Goal: Book appointment/travel/reservation

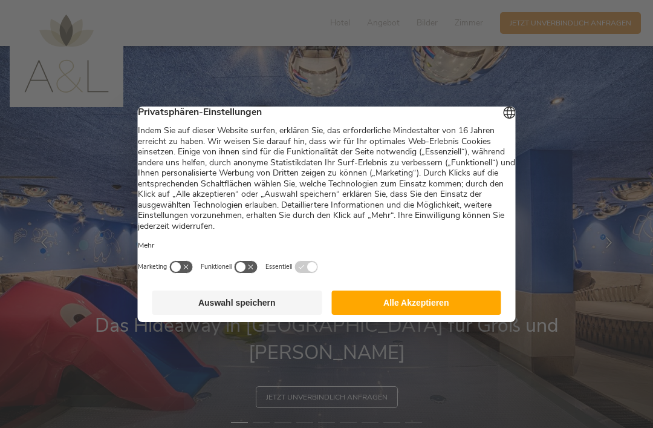
click at [442, 303] on button "Alle Akzeptieren" at bounding box center [417, 302] width 170 height 24
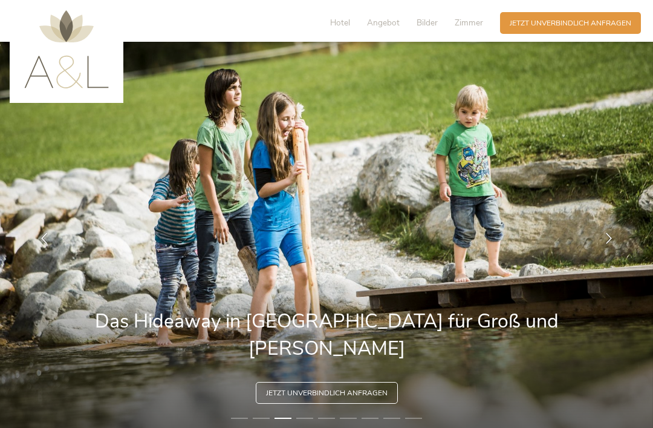
scroll to position [5, 0]
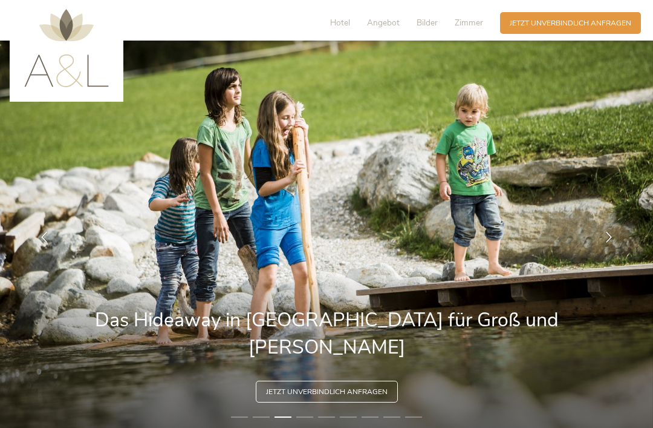
click at [614, 18] on span "Jetzt unverbindlich anfragen" at bounding box center [571, 23] width 122 height 10
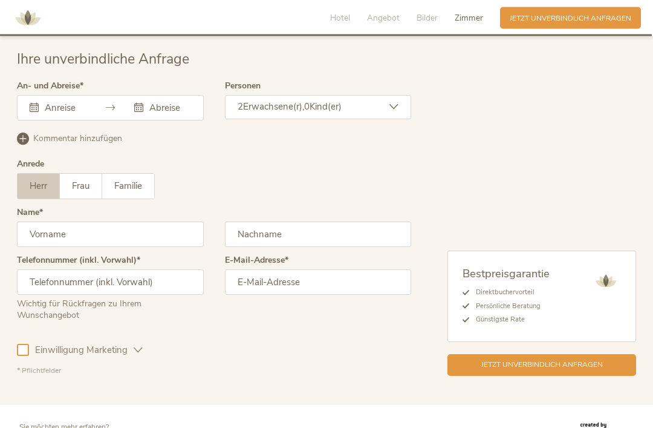
scroll to position [2929, 0]
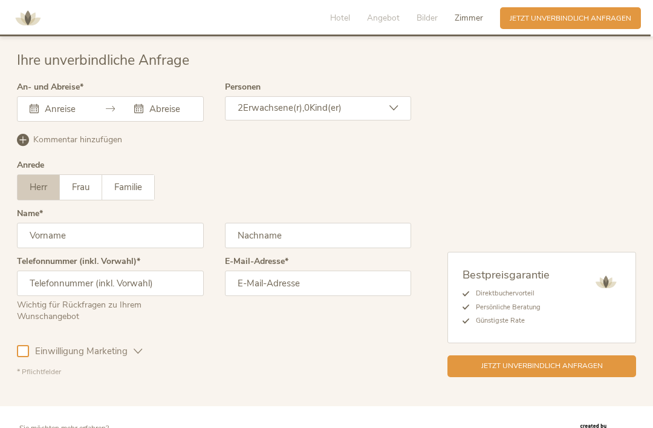
click at [65, 115] on div "September 2025 Mo Di Mi Do Fr Sa So 1 2 3 4 5 6 7 8 9 10 11 12 13 14 15 16 17 1…" at bounding box center [110, 108] width 187 height 25
click at [70, 113] on div "September 2025 Mo Di Mi Do Fr Sa So 1 2 3 4 5 6 7 8 9 10 11 12 13 14 15 16 17 1…" at bounding box center [110, 108] width 187 height 25
click at [76, 104] on input "text" at bounding box center [64, 109] width 44 height 12
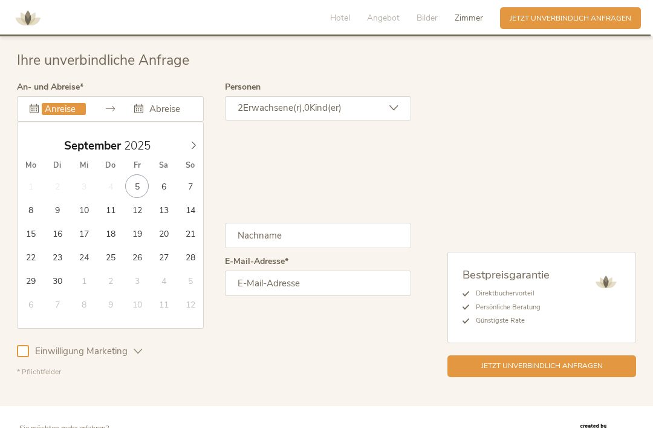
click at [197, 146] on icon at bounding box center [193, 145] width 8 height 8
type input "22.10.2025"
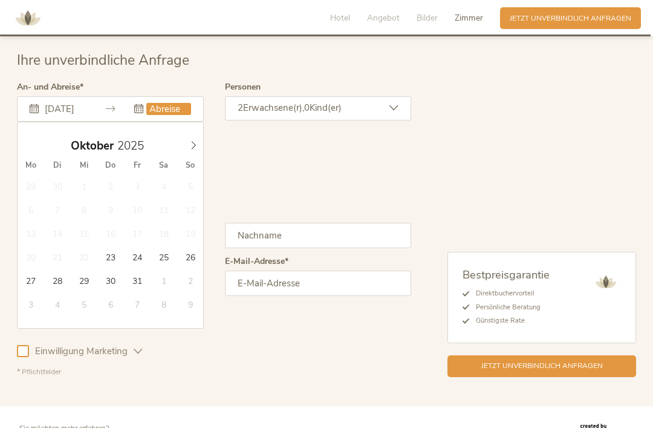
type input "26.10.2025"
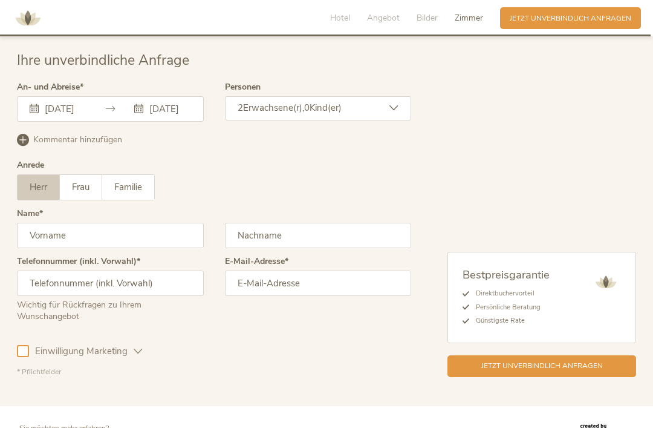
click at [407, 110] on div "2 Erwachsene(r), 0 Kind(er)" at bounding box center [318, 108] width 187 height 24
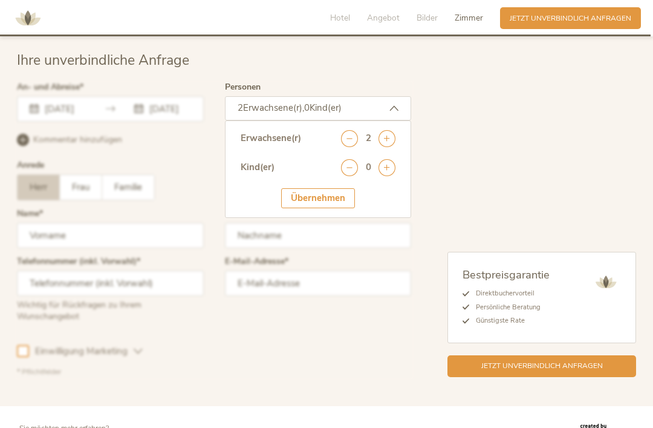
click at [394, 166] on icon at bounding box center [387, 167] width 17 height 17
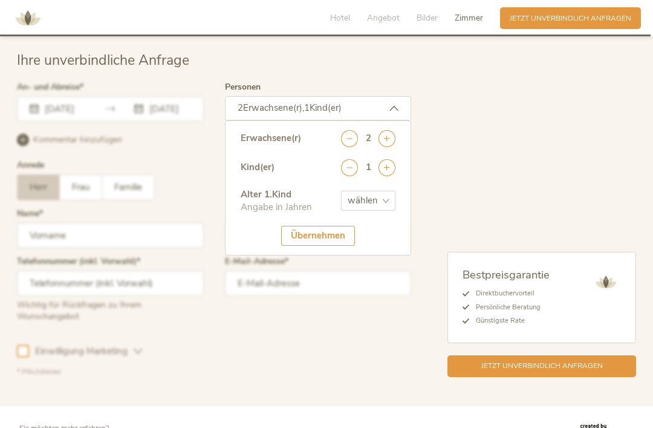
click at [394, 166] on icon at bounding box center [387, 167] width 17 height 17
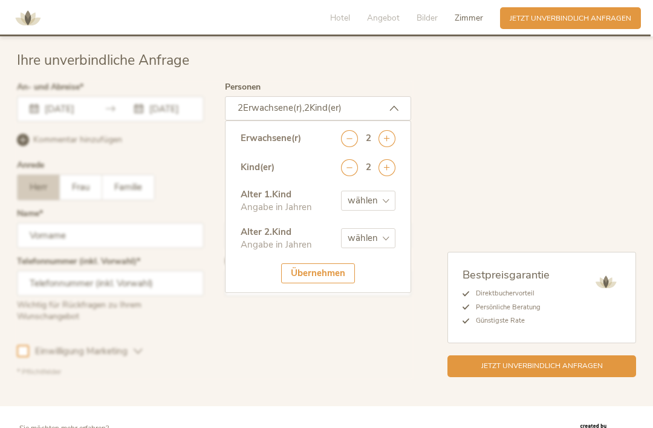
click at [385, 196] on select "wählen 0 1 2 3 4 5 6 7 8 9 10 11 12 13 14 15 16 17" at bounding box center [368, 201] width 54 height 20
select select "3"
click at [376, 238] on select "wählen 0 1 2 3 4 5 6 7 8 9 10 11 12 13 14 15 16 17" at bounding box center [368, 238] width 54 height 20
select select "0"
click at [321, 273] on div "Übernehmen" at bounding box center [318, 273] width 74 height 20
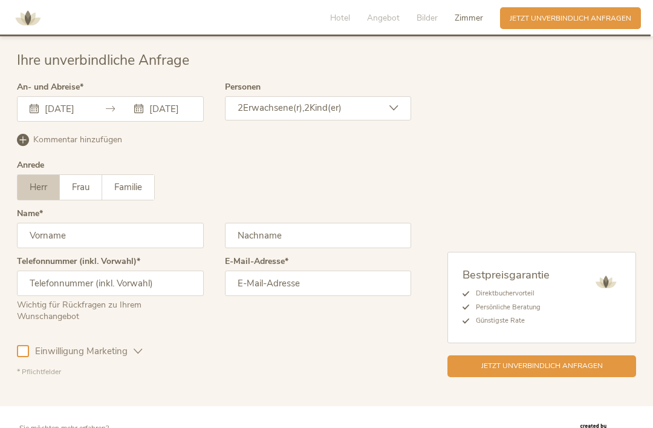
click at [142, 187] on span "Familie" at bounding box center [128, 187] width 28 height 12
click at [301, 237] on input "text" at bounding box center [318, 235] width 187 height 25
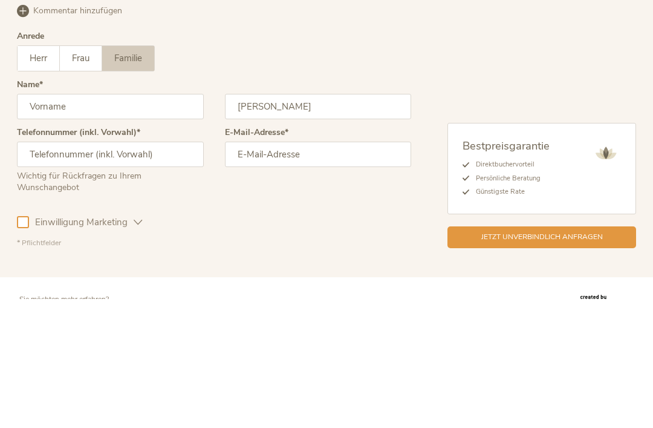
type input "Rief"
click at [177, 271] on input "text" at bounding box center [110, 283] width 187 height 25
type input "004917684641552"
click at [314, 271] on input "email" at bounding box center [318, 283] width 187 height 25
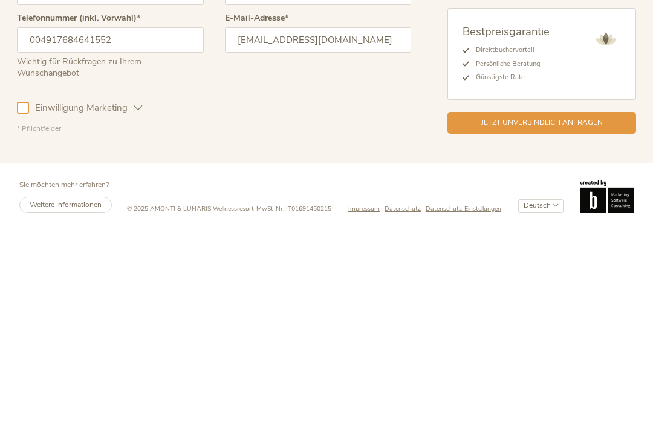
scroll to position [2965, 0]
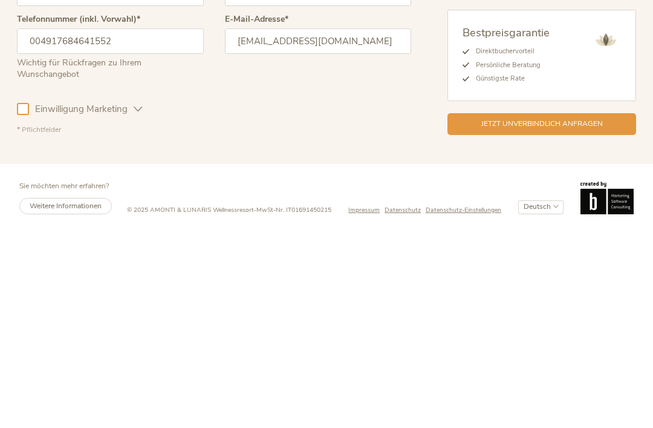
type input "simivoelk@web.de"
click at [569, 324] on span "Jetzt unverbindlich anfragen" at bounding box center [543, 329] width 122 height 10
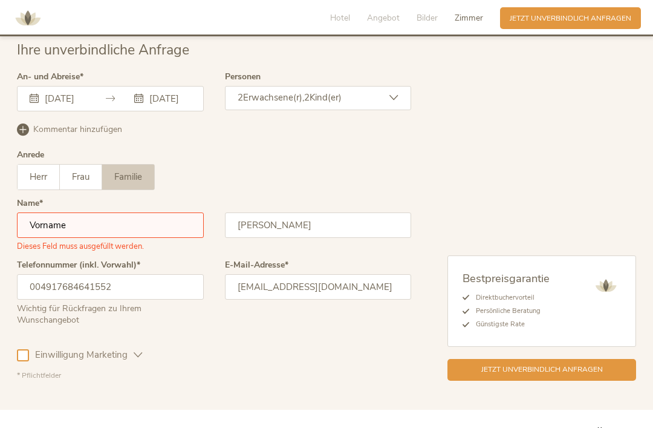
scroll to position [2953, 0]
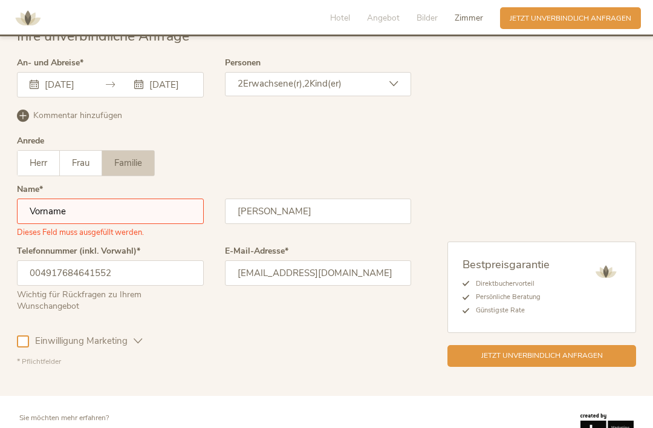
click at [159, 209] on input "text" at bounding box center [110, 210] width 187 height 25
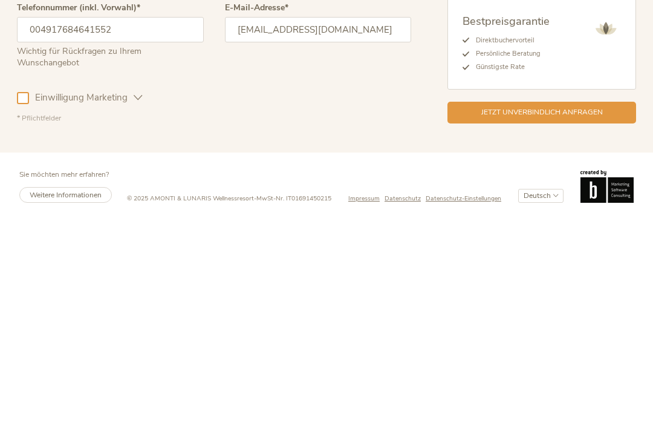
type input "Simone"
click at [592, 315] on span "Jetzt unverbindlich anfragen" at bounding box center [543, 320] width 122 height 10
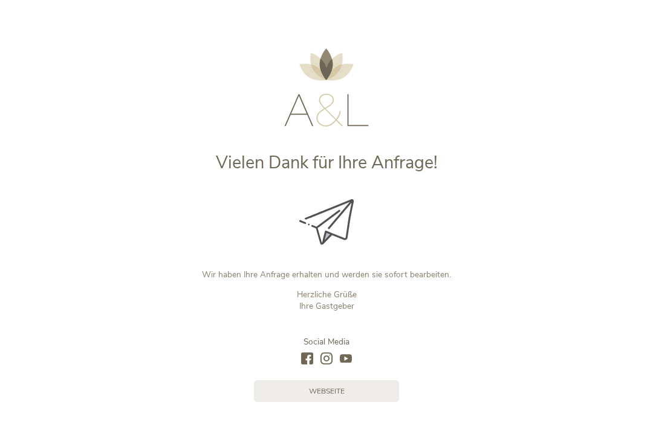
scroll to position [25, 0]
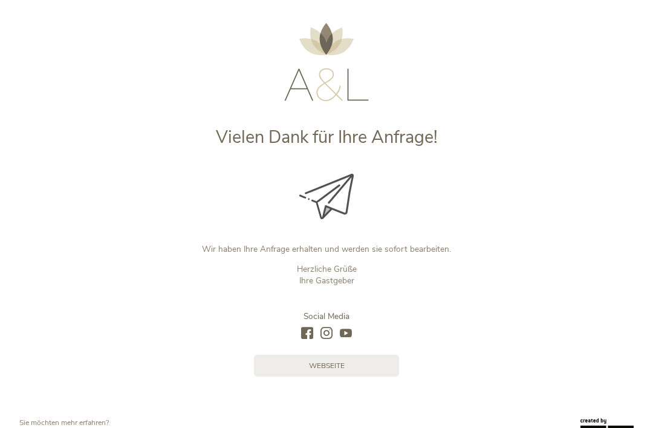
click at [355, 365] on link "Webseite" at bounding box center [326, 366] width 145 height 22
